Goal: Find specific fact: Find specific fact

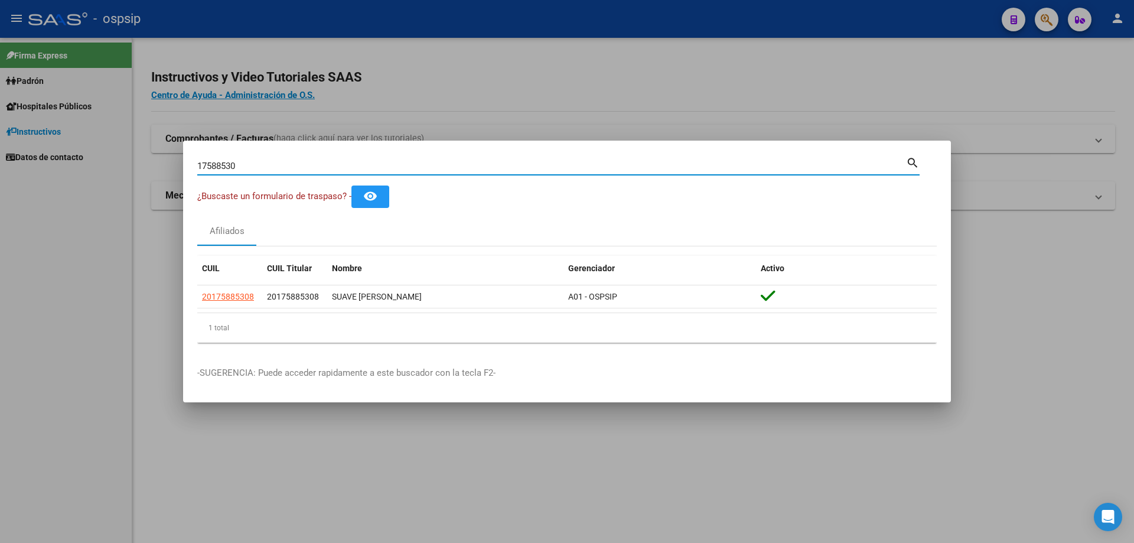
click at [264, 163] on input "17588530" at bounding box center [551, 166] width 709 height 11
type input "41246856"
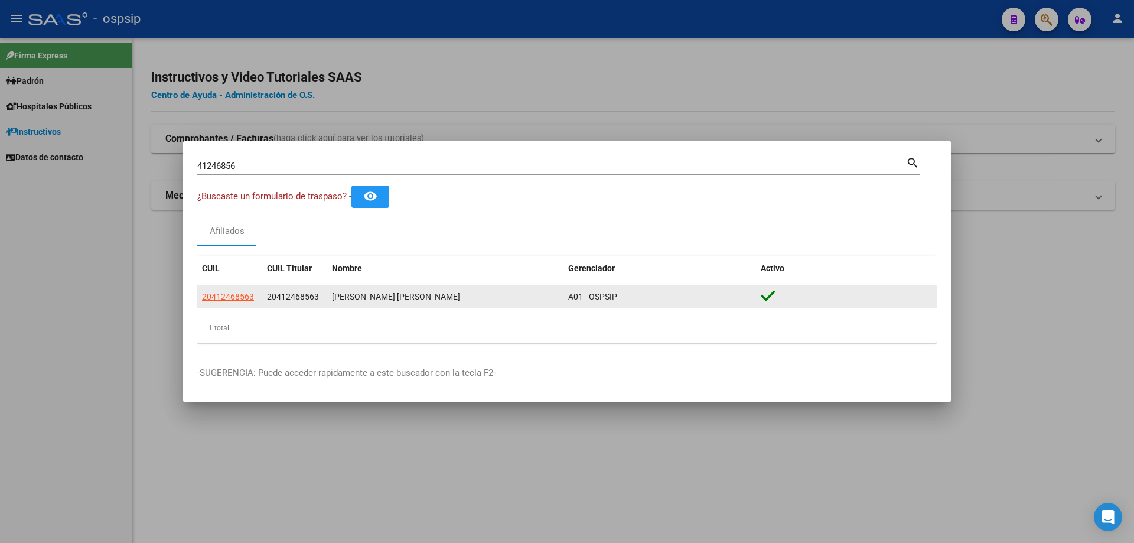
click at [214, 307] on datatable-body-cell "20412468563" at bounding box center [229, 296] width 65 height 23
click at [214, 301] on span "20412468563" at bounding box center [228, 296] width 52 height 9
type textarea "20412468563"
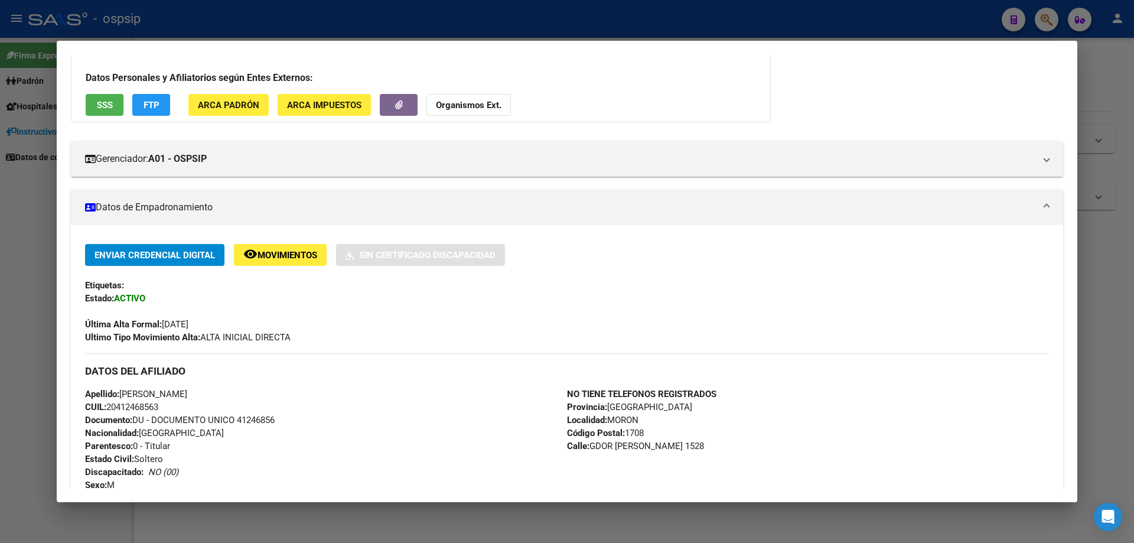
scroll to position [82, 0]
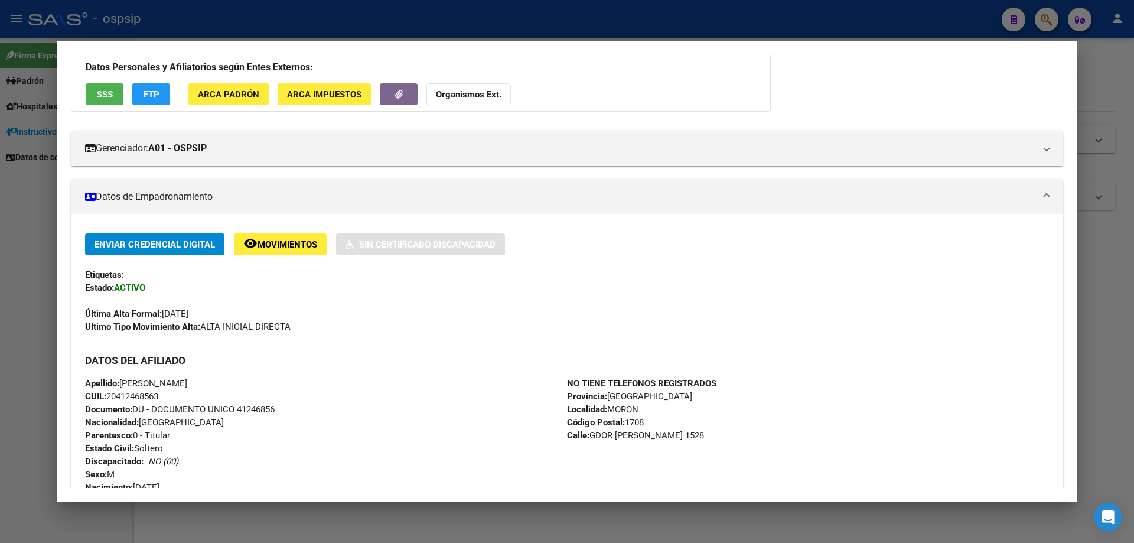
click at [250, 411] on span "Documento: DU - DOCUMENTO UNICO 41246856" at bounding box center [180, 409] width 190 height 11
copy span "41246856"
click at [510, 331] on div "Ultimo Tipo Movimiento Alta: ALTA INICIAL DIRECTA" at bounding box center [567, 326] width 964 height 13
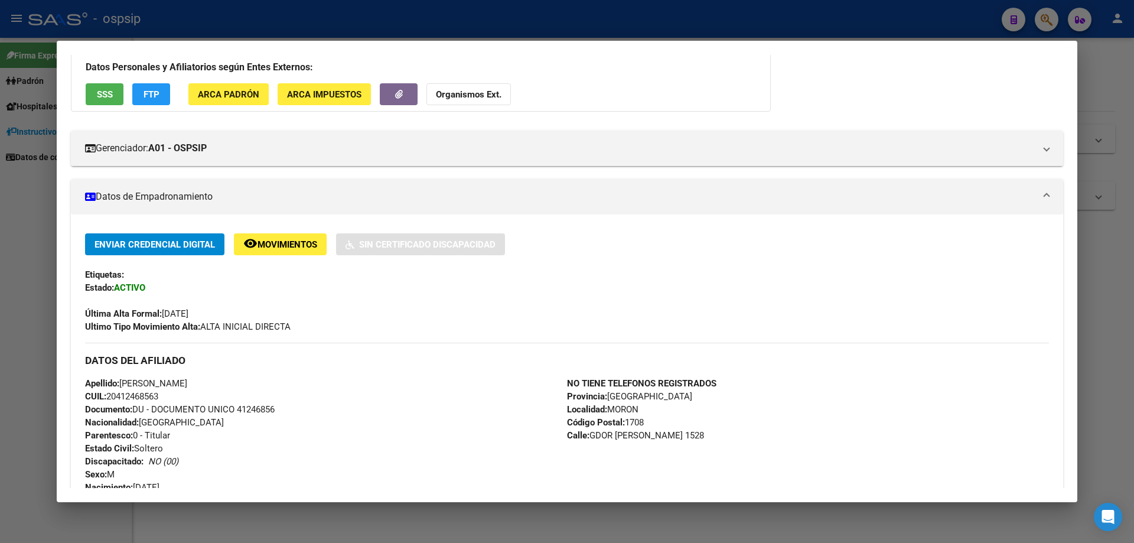
click at [244, 411] on span "Documento: DU - DOCUMENTO UNICO 41246856" at bounding box center [180, 409] width 190 height 11
copy span "41246856"
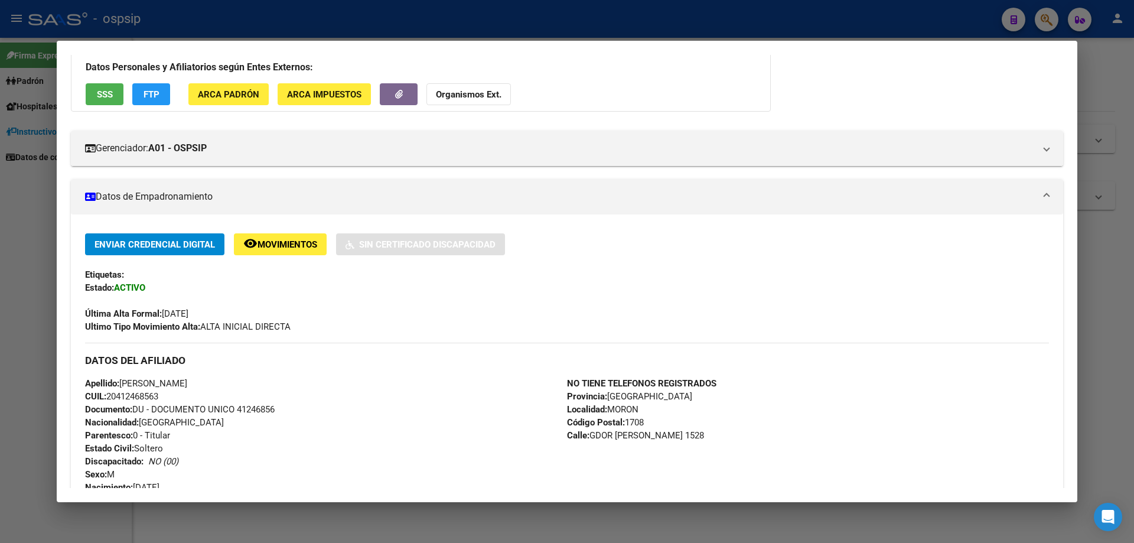
click at [235, 352] on div "DATOS DEL AFILIADO" at bounding box center [567, 360] width 964 height 34
